Goal: Information Seeking & Learning: Check status

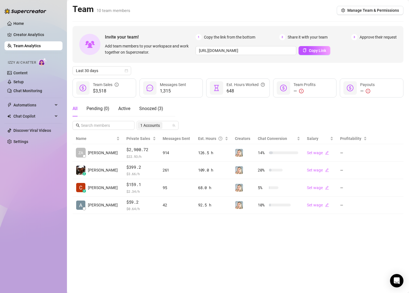
click at [32, 44] on link "Team Analytics" at bounding box center [26, 46] width 27 height 4
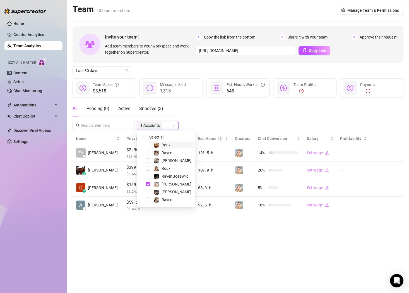
click at [163, 127] on input "search" at bounding box center [163, 125] width 1 height 7
click at [139, 137] on span at bounding box center [141, 137] width 7 height 7
click at [147, 137] on span "Select all" at bounding box center [157, 137] width 20 height 6
click at [147, 137] on input "Select all" at bounding box center [145, 137] width 4 height 4
click at [201, 120] on div "All Pending ( 0 ) Active Snoozed ( 3 ) All Accounts" at bounding box center [238, 115] width 331 height 29
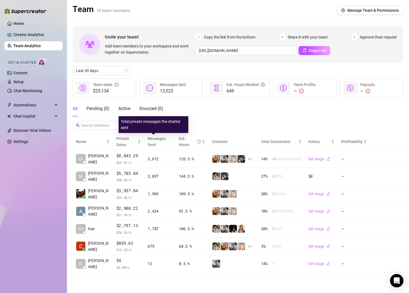
click at [218, 124] on div "All Pending ( 0 ) Active Snoozed ( 0 ) All Accounts" at bounding box center [238, 115] width 331 height 29
click at [161, 124] on span "All Accounts" at bounding box center [150, 125] width 21 height 6
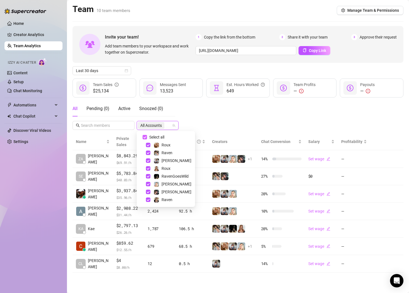
click at [144, 136] on input "Select all" at bounding box center [145, 137] width 4 height 4
click at [149, 143] on span "Select tree node" at bounding box center [148, 145] width 4 height 4
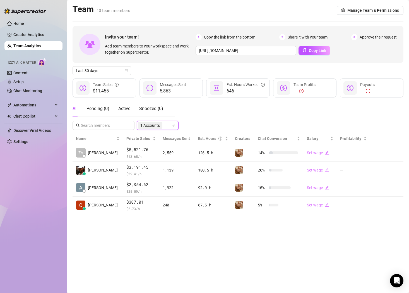
click at [220, 122] on div "All Pending ( 0 ) Active Snoozed ( 0 ) 126772823 1 Accounts" at bounding box center [238, 115] width 331 height 29
click at [152, 126] on span "1 Accounts" at bounding box center [150, 125] width 20 height 6
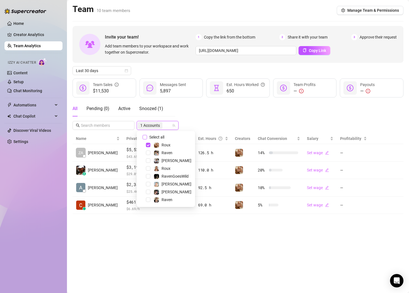
click at [146, 136] on input "Select all" at bounding box center [145, 137] width 4 height 4
click at [144, 136] on input "Select all" at bounding box center [145, 137] width 4 height 4
checkbox input "false"
click at [148, 161] on span "Select tree node" at bounding box center [148, 160] width 4 height 4
click at [207, 123] on div "All Pending ( 0 ) Active Snoozed ( 1 ) 1 Accounts" at bounding box center [238, 115] width 331 height 29
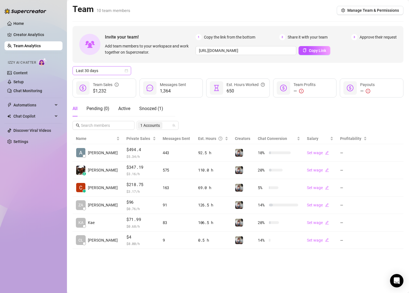
click at [115, 69] on span "Last 30 days" at bounding box center [102, 70] width 52 height 8
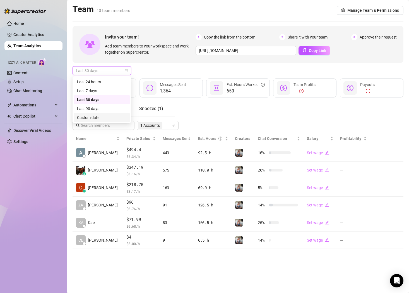
click at [112, 117] on div "Custom date" at bounding box center [102, 117] width 50 height 6
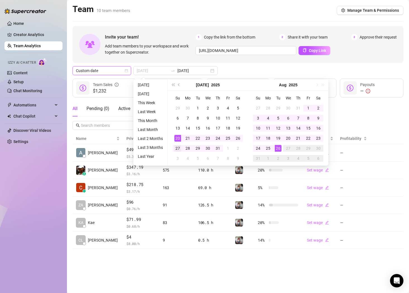
type input "[DATE]"
click at [176, 147] on div "27" at bounding box center [177, 148] width 7 height 7
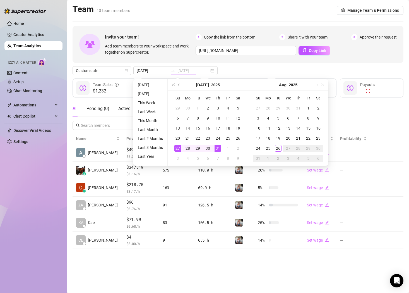
click at [219, 146] on div "31" at bounding box center [218, 148] width 7 height 7
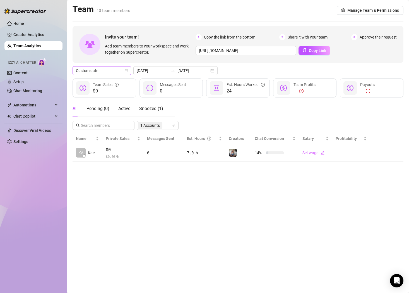
click at [109, 69] on span "Custom date" at bounding box center [102, 70] width 52 height 8
click at [101, 119] on div "Custom date" at bounding box center [102, 117] width 50 height 6
click at [177, 68] on input "[DATE]" at bounding box center [193, 71] width 32 height 6
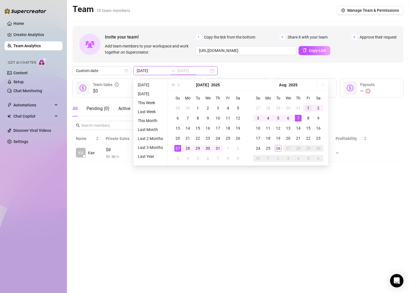
type input "[DATE]"
click at [308, 108] on div "1" at bounding box center [308, 108] width 7 height 7
click at [297, 117] on div "7" at bounding box center [298, 118] width 7 height 7
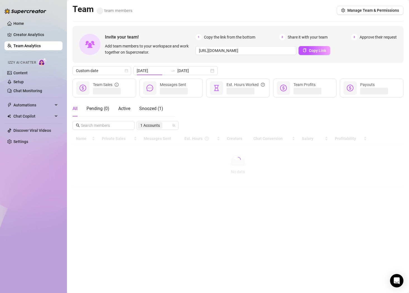
type input "[DATE]"
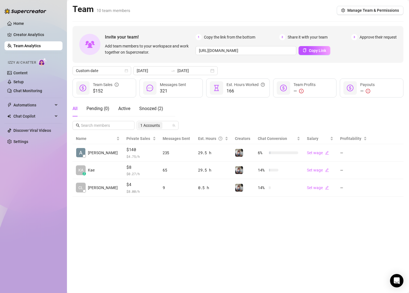
click at [41, 45] on link "Team Analytics" at bounding box center [26, 46] width 27 height 4
click at [36, 45] on link "Team Analytics" at bounding box center [26, 46] width 27 height 4
click at [163, 131] on div "Invite your team! Add team members to your workspace and work together on Super…" at bounding box center [238, 111] width 331 height 170
click at [163, 129] on div "1 Accounts" at bounding box center [158, 125] width 42 height 9
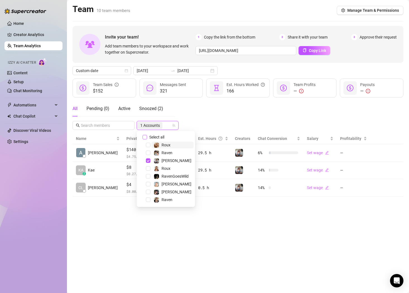
click at [160, 135] on span "Select all" at bounding box center [157, 137] width 20 height 6
click at [147, 135] on input "Select all" at bounding box center [145, 137] width 4 height 4
click at [216, 123] on div "All Pending ( 0 ) Active Snoozed ( 2 ) All Accounts" at bounding box center [238, 115] width 331 height 29
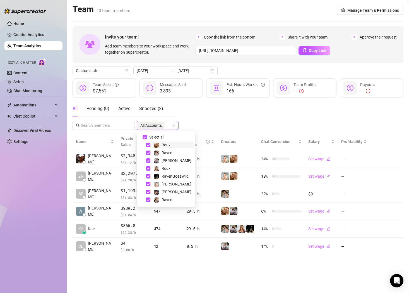
click at [164, 123] on span "All Accounts" at bounding box center [151, 125] width 27 height 7
click at [145, 136] on input "Select all" at bounding box center [145, 137] width 4 height 4
click at [148, 146] on span "Select tree node" at bounding box center [148, 145] width 4 height 4
click at [228, 117] on div "All Pending ( 0 ) Active Snoozed ( 2 ) 1 Accounts" at bounding box center [238, 115] width 331 height 29
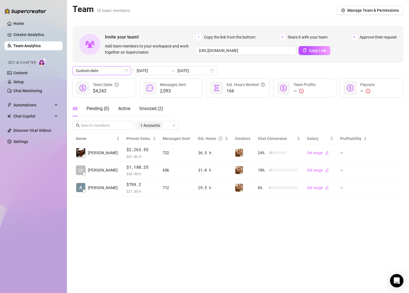
click at [120, 68] on span "Custom date" at bounding box center [102, 70] width 52 height 8
click at [112, 107] on div "Last 90 days" at bounding box center [102, 108] width 50 height 6
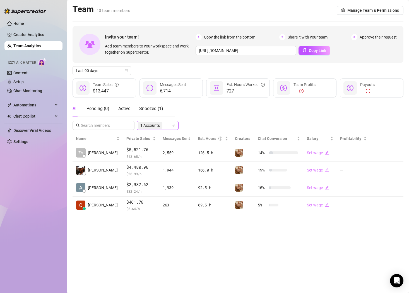
click at [162, 123] on span "1 Accounts" at bounding box center [150, 125] width 25 height 7
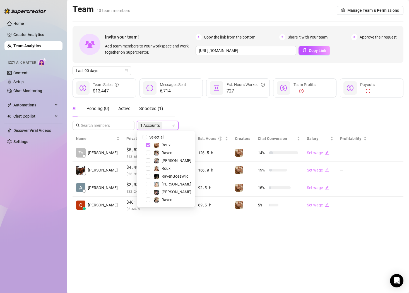
click at [148, 143] on span "Select tree node" at bounding box center [148, 145] width 4 height 4
click at [148, 154] on span "Select tree node" at bounding box center [148, 152] width 4 height 4
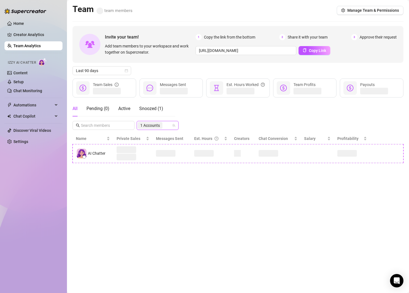
click at [199, 131] on div "Invite your team! Add team members to your workspace and work together on Super…" at bounding box center [238, 94] width 331 height 137
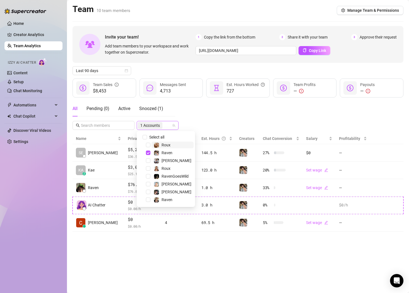
click at [168, 124] on div "1 Accounts" at bounding box center [155, 125] width 34 height 8
click at [145, 137] on input "Select all" at bounding box center [145, 137] width 4 height 4
click at [144, 136] on input "Select all" at bounding box center [145, 137] width 4 height 4
click at [149, 186] on span "Select tree node" at bounding box center [148, 184] width 4 height 4
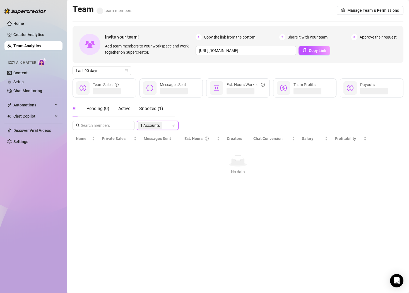
click at [202, 124] on div "All Pending ( 0 ) Active Snoozed ( 1 ) 388694619 1 Accounts" at bounding box center [238, 115] width 331 height 29
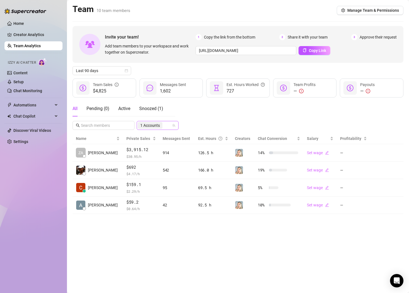
click at [163, 126] on div "1 Accounts" at bounding box center [151, 125] width 26 height 8
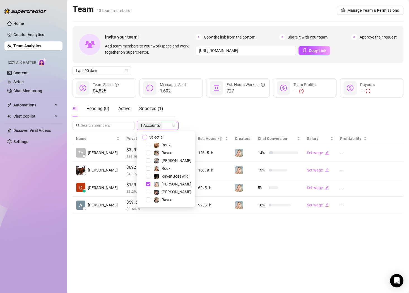
click at [144, 135] on input "Select all" at bounding box center [145, 137] width 4 height 4
click at [148, 160] on span "Select tree node" at bounding box center [148, 160] width 4 height 4
click at [144, 137] on input "Select all" at bounding box center [145, 137] width 4 height 4
click at [149, 161] on span "Select tree node" at bounding box center [148, 160] width 4 height 4
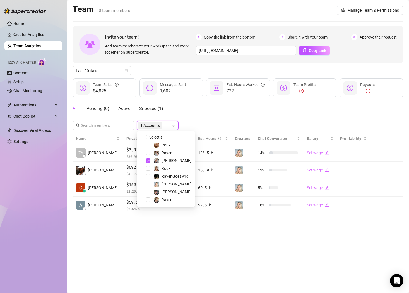
click at [226, 124] on div "All Pending ( 0 ) Active Snoozed ( 1 ) 1 Accounts" at bounding box center [238, 115] width 331 height 29
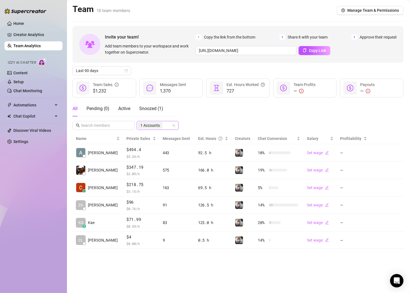
click at [167, 123] on div "1 Accounts" at bounding box center [155, 125] width 34 height 8
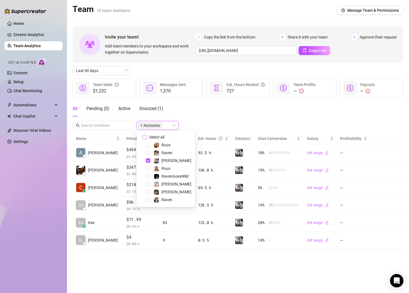
click at [144, 136] on input "Select all" at bounding box center [145, 137] width 4 height 4
click at [149, 191] on span "Select tree node" at bounding box center [148, 191] width 4 height 4
click at [222, 121] on div "All Pending ( 0 ) Active Snoozed ( 1 ) 1 Accounts" at bounding box center [238, 115] width 331 height 29
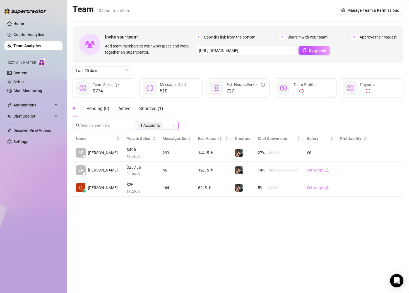
click at [162, 123] on span "1 Accounts" at bounding box center [150, 125] width 25 height 7
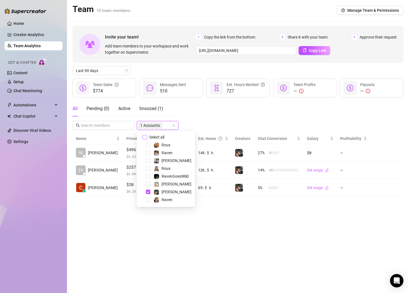
click at [147, 137] on input "Select all" at bounding box center [145, 137] width 4 height 4
click at [145, 138] on input "Select all" at bounding box center [145, 137] width 4 height 4
click at [148, 145] on span "Select tree node" at bounding box center [148, 145] width 4 height 4
click at [215, 117] on div "All Pending ( 0 ) Active Snoozed ( 1 ) 1 Accounts" at bounding box center [238, 115] width 331 height 29
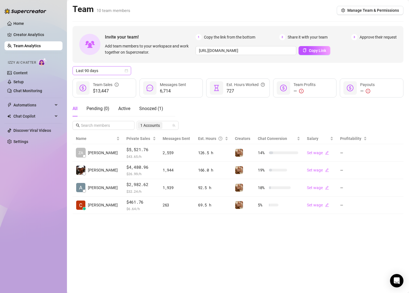
click at [125, 72] on icon "calendar" at bounding box center [126, 70] width 3 height 3
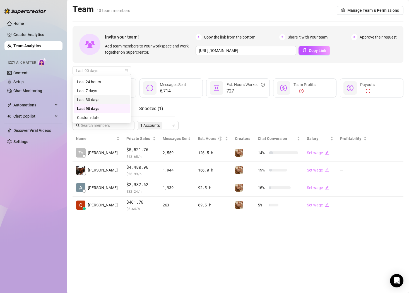
click at [116, 97] on div "Last 30 days" at bounding box center [102, 100] width 50 height 6
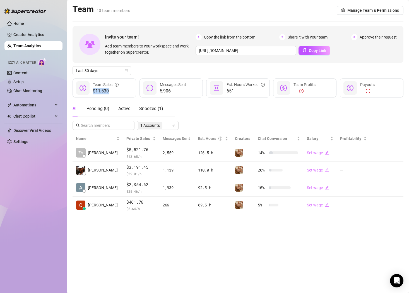
drag, startPoint x: 112, startPoint y: 91, endPoint x: 93, endPoint y: 91, distance: 19.0
click at [93, 91] on span "$11,530" at bounding box center [106, 91] width 26 height 7
copy span "$11,530"
click at [160, 125] on span "1 Accounts" at bounding box center [150, 125] width 25 height 7
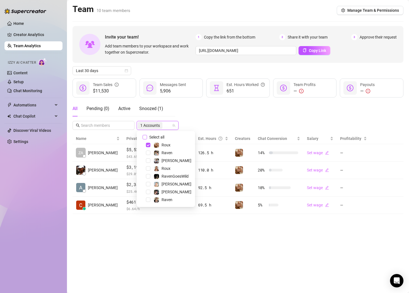
click at [146, 137] on input "Select all" at bounding box center [145, 137] width 4 height 4
checkbox input "false"
click at [148, 152] on span "Select tree node" at bounding box center [148, 152] width 4 height 4
click at [199, 124] on div "All Pending ( 0 ) Active Snoozed ( 1 ) 1 Accounts" at bounding box center [238, 115] width 331 height 29
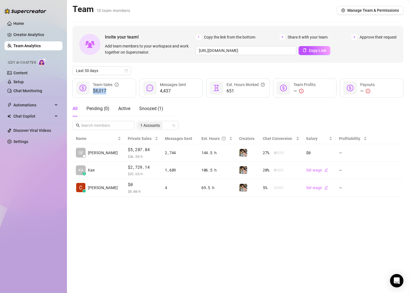
drag, startPoint x: 113, startPoint y: 90, endPoint x: 92, endPoint y: 90, distance: 20.9
click at [92, 90] on div "$8,017 Team Sales" at bounding box center [105, 87] width 64 height 19
copy span "$8,017"
